Goal: Task Accomplishment & Management: Manage account settings

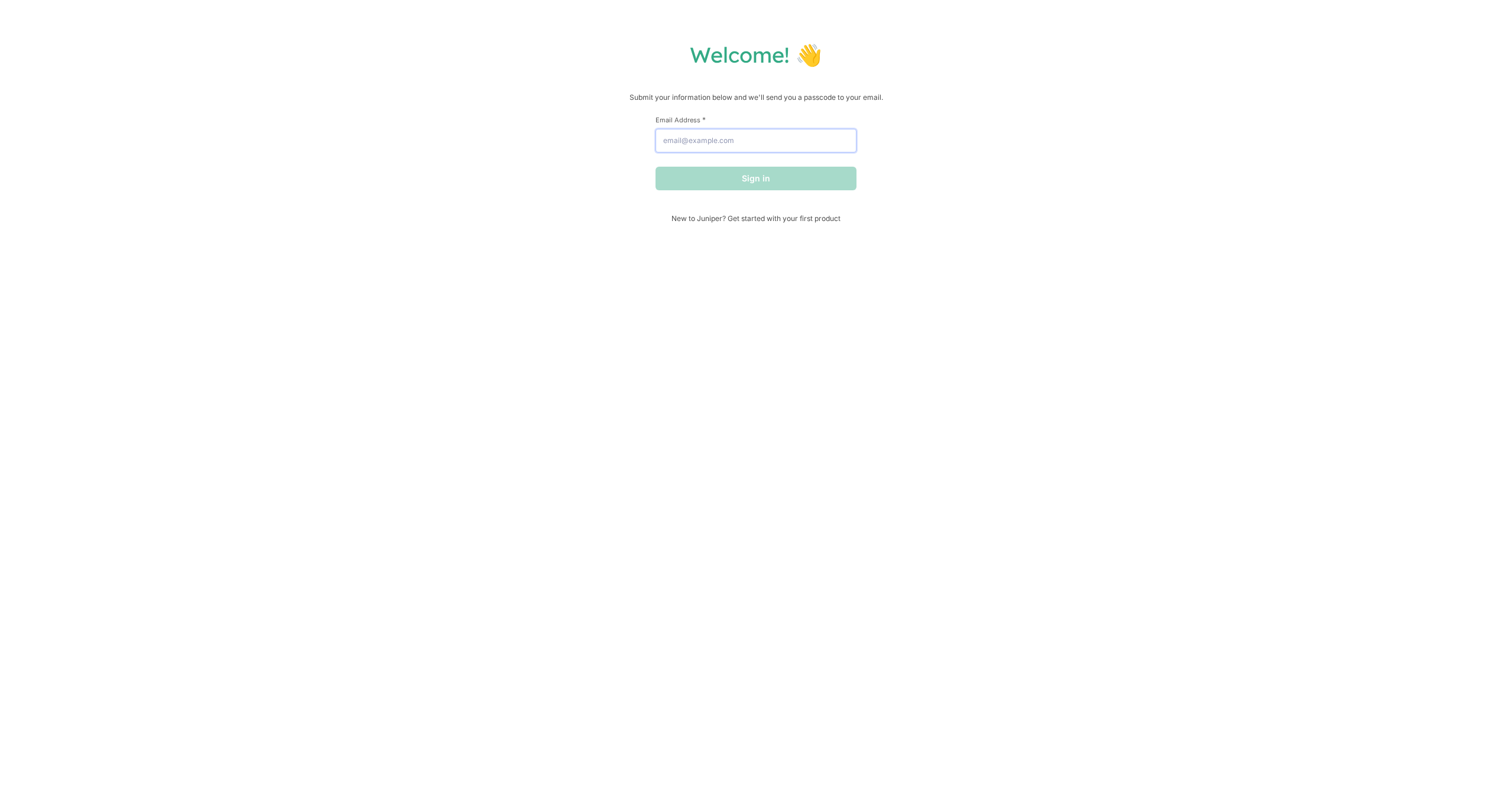
click at [792, 137] on input "Email Address *" at bounding box center [756, 140] width 201 height 23
click at [756, 184] on button "Sign in" at bounding box center [756, 178] width 201 height 23
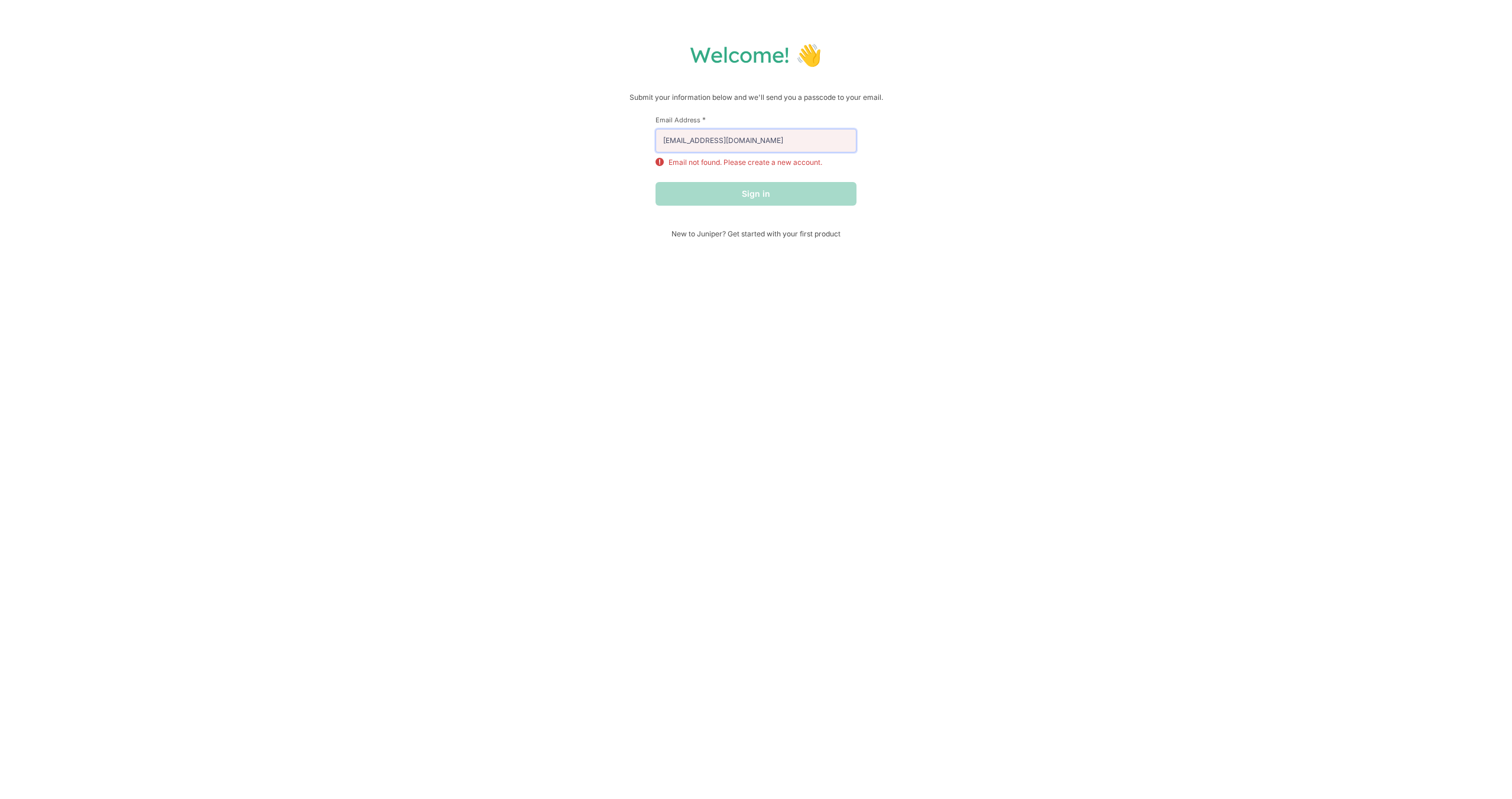
drag, startPoint x: 787, startPoint y: 130, endPoint x: 488, endPoint y: 105, distance: 300.0
click at [488, 105] on div "Welcome! 👋 Submit your information below and we'll send you a passcode to your …" at bounding box center [756, 140] width 1489 height 197
click at [655, 129] on div at bounding box center [655, 129] width 0 height 0
click at [808, 144] on input "[EMAIL_ADDRESS][DOMAIN_NAME]" at bounding box center [756, 140] width 201 height 23
drag, startPoint x: 802, startPoint y: 140, endPoint x: 589, endPoint y: 133, distance: 213.1
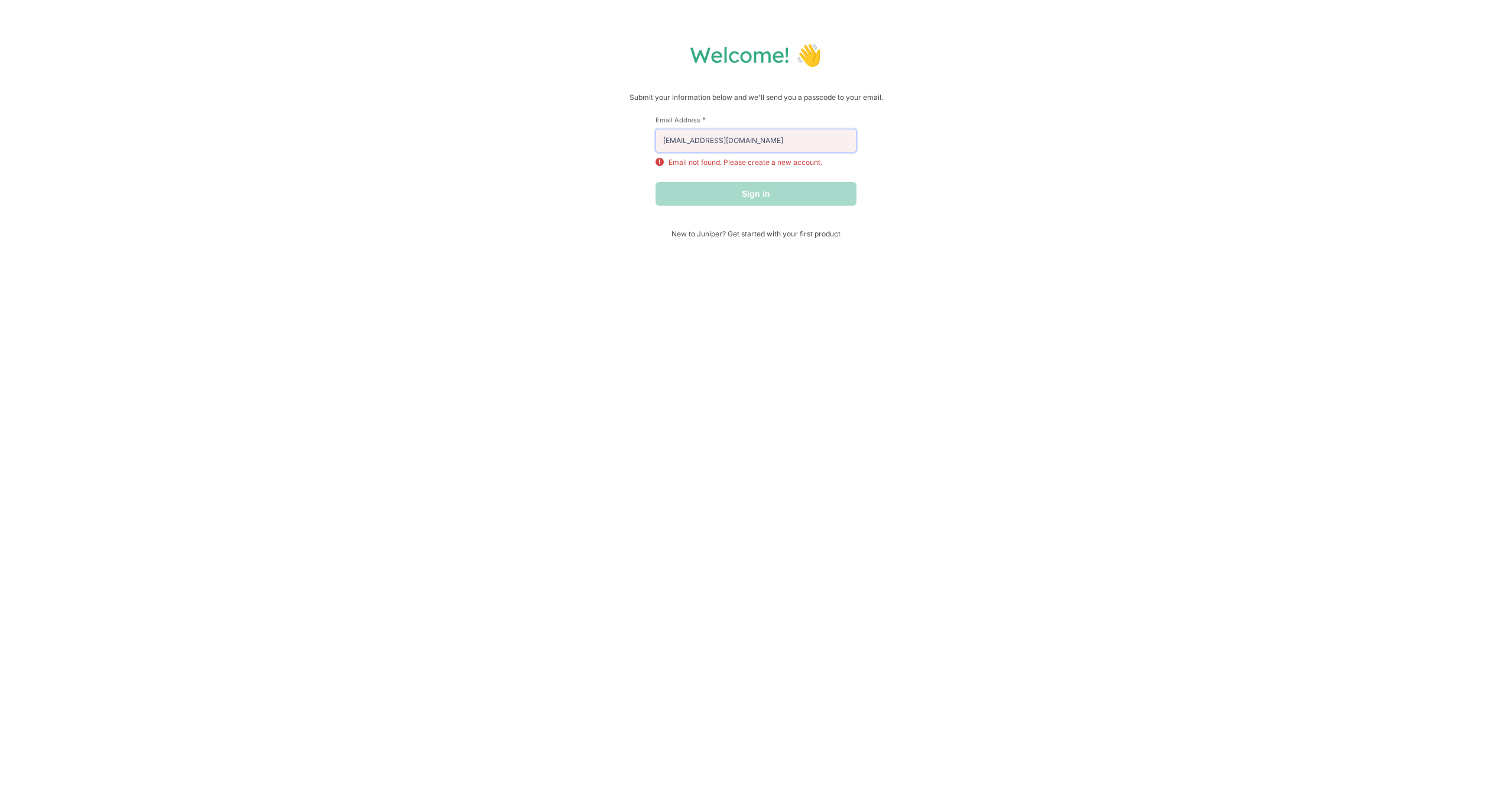
click at [589, 133] on div "Welcome! 👋 Submit your information below and we'll send you a passcode to your …" at bounding box center [756, 140] width 1489 height 197
type input "[PERSON_NAME][EMAIL_ADDRESS][DOMAIN_NAME]"
click at [655, 166] on button "Sign in" at bounding box center [756, 178] width 201 height 23
